Goal: Transaction & Acquisition: Purchase product/service

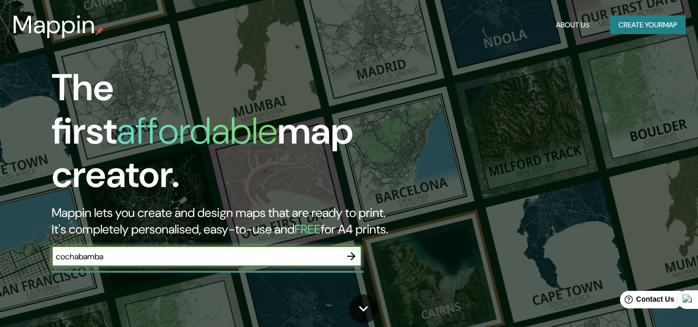
type input "cochabamba"
click at [354, 252] on icon "button" at bounding box center [351, 256] width 8 height 8
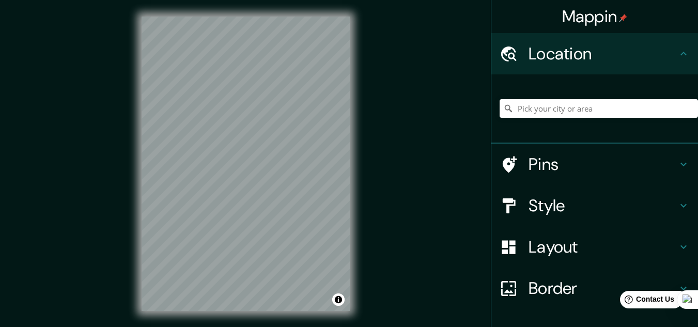
click at [138, 184] on div "© Mapbox © OpenStreetMap Improve this map" at bounding box center [245, 164] width 241 height 328
click at [645, 53] on h4 "Location" at bounding box center [602, 53] width 149 height 21
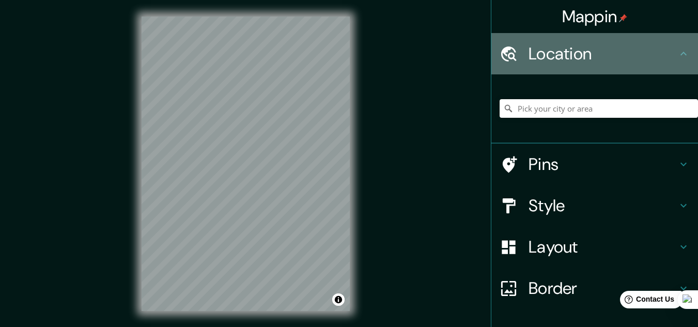
click at [680, 53] on icon at bounding box center [683, 54] width 6 height 4
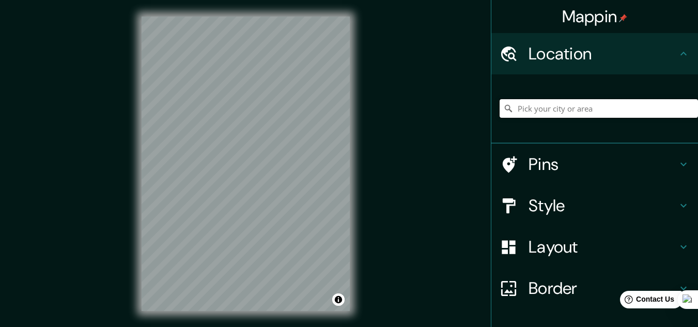
click at [597, 107] on input "Pick your city or area" at bounding box center [599, 108] width 198 height 19
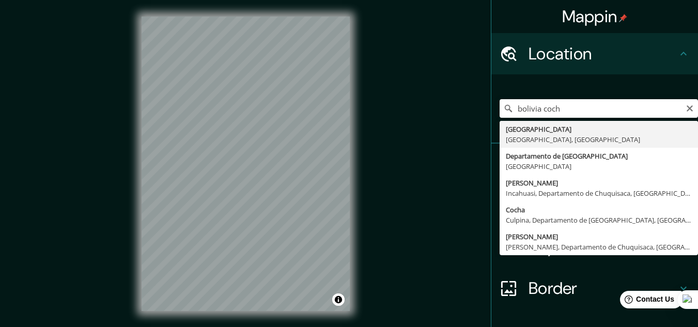
type input "[GEOGRAPHIC_DATA], [GEOGRAPHIC_DATA], [GEOGRAPHIC_DATA]"
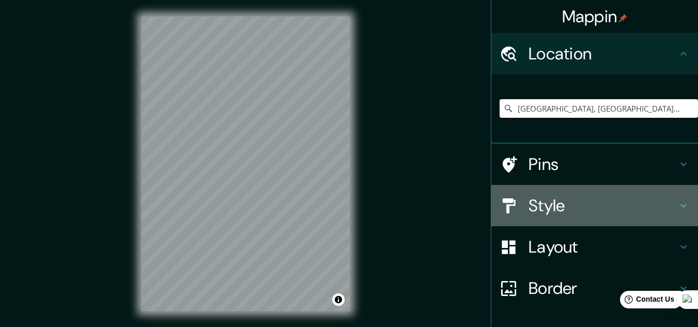
click at [677, 205] on icon at bounding box center [683, 205] width 12 height 12
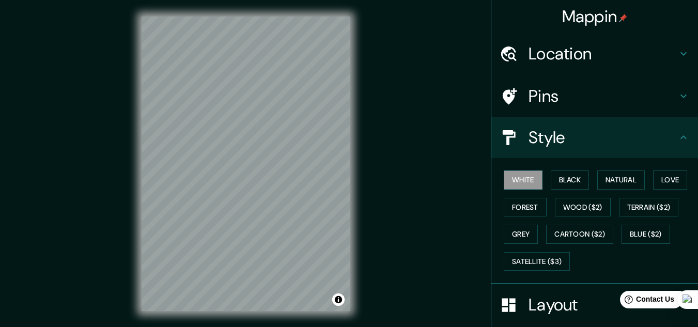
click at [616, 262] on div "White Black Natural Love Forest Wood ($2) Terrain ($2) Grey Cartoon ($2) Blue (…" at bounding box center [599, 220] width 198 height 108
click at [604, 179] on button "Natural" at bounding box center [621, 179] width 48 height 19
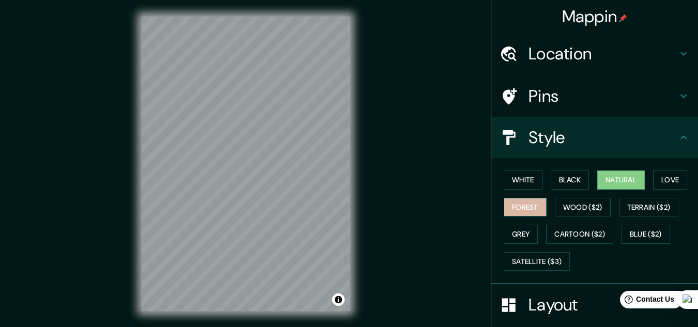
click at [531, 200] on button "Forest" at bounding box center [525, 207] width 43 height 19
click at [552, 174] on button "Black" at bounding box center [570, 179] width 39 height 19
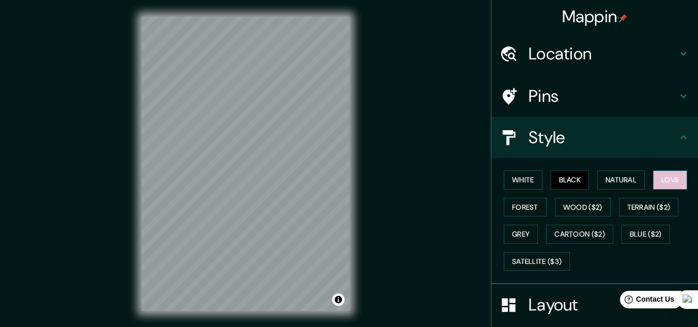
click at [662, 177] on button "Love" at bounding box center [670, 179] width 34 height 19
click at [520, 225] on button "Grey" at bounding box center [521, 234] width 34 height 19
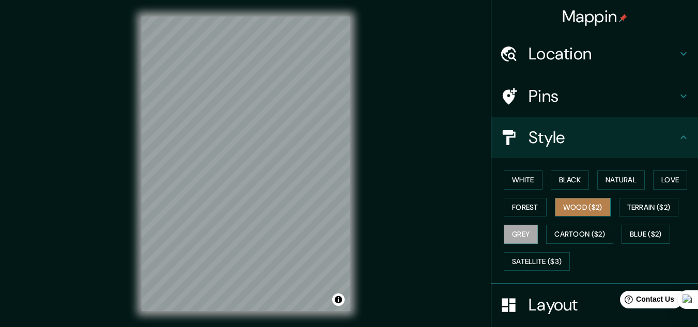
click at [580, 205] on button "Wood ($2)" at bounding box center [583, 207] width 56 height 19
click at [118, 215] on div "Mappin Location [GEOGRAPHIC_DATA], [GEOGRAPHIC_DATA], [GEOGRAPHIC_DATA] Pins St…" at bounding box center [349, 172] width 698 height 344
click at [367, 200] on div "Mappin Location [GEOGRAPHIC_DATA], [GEOGRAPHIC_DATA], [GEOGRAPHIC_DATA] Pins St…" at bounding box center [349, 172] width 698 height 344
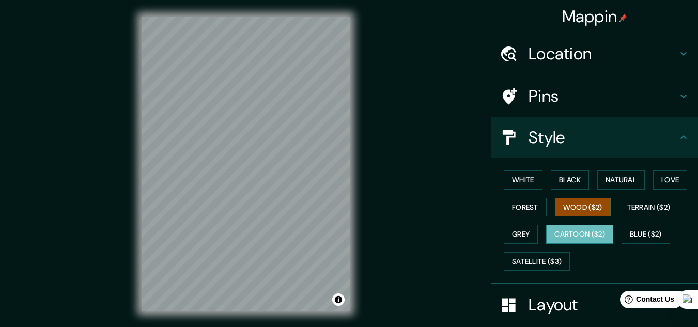
click at [590, 236] on button "Cartoon ($2)" at bounding box center [579, 234] width 67 height 19
click at [636, 208] on button "Terrain ($2)" at bounding box center [649, 207] width 60 height 19
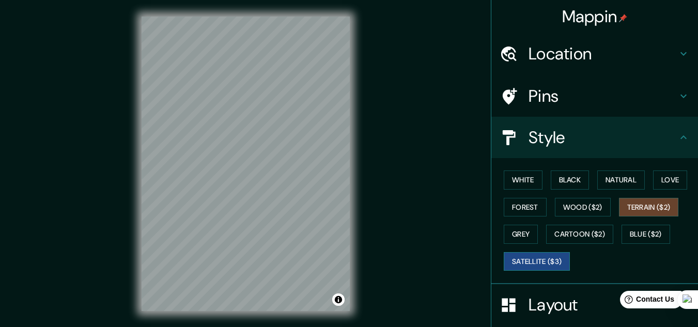
click at [523, 258] on button "Satellite ($3)" at bounding box center [537, 261] width 66 height 19
click at [524, 178] on button "White" at bounding box center [523, 179] width 39 height 19
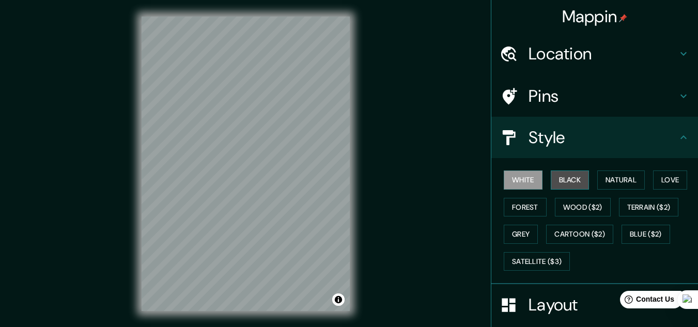
click at [564, 183] on button "Black" at bounding box center [570, 179] width 39 height 19
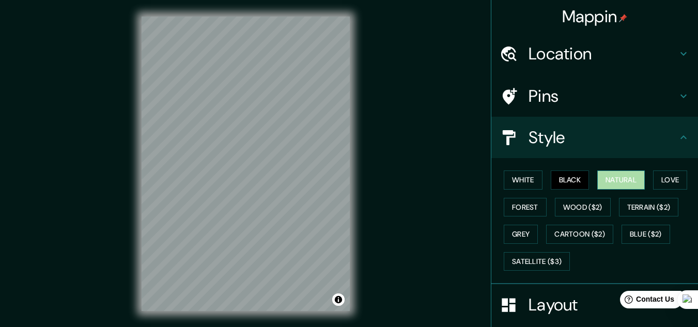
click at [609, 182] on button "Natural" at bounding box center [621, 179] width 48 height 19
drag, startPoint x: 664, startPoint y: 178, endPoint x: 658, endPoint y: 177, distance: 6.2
click at [663, 178] on button "Love" at bounding box center [670, 179] width 34 height 19
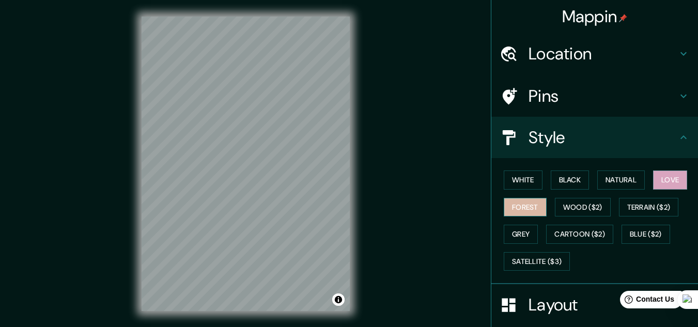
click at [523, 204] on button "Forest" at bounding box center [525, 207] width 43 height 19
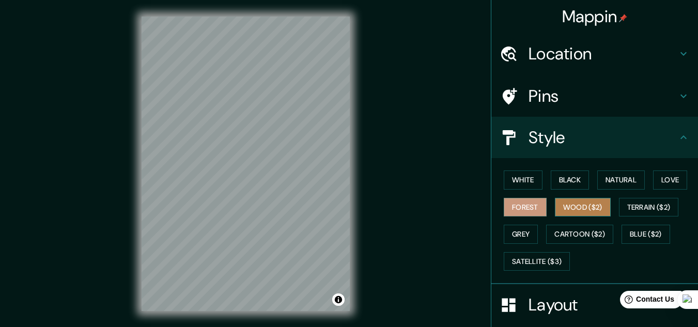
click at [584, 205] on button "Wood ($2)" at bounding box center [583, 207] width 56 height 19
